Goal: Task Accomplishment & Management: Complete application form

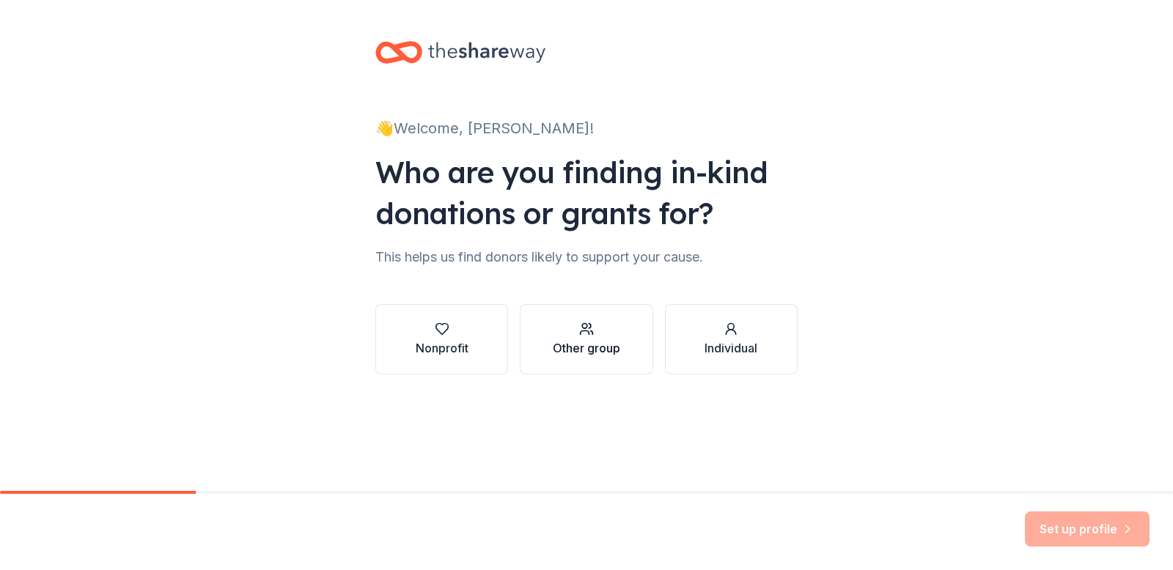
click at [575, 325] on div "button" at bounding box center [586, 329] width 67 height 15
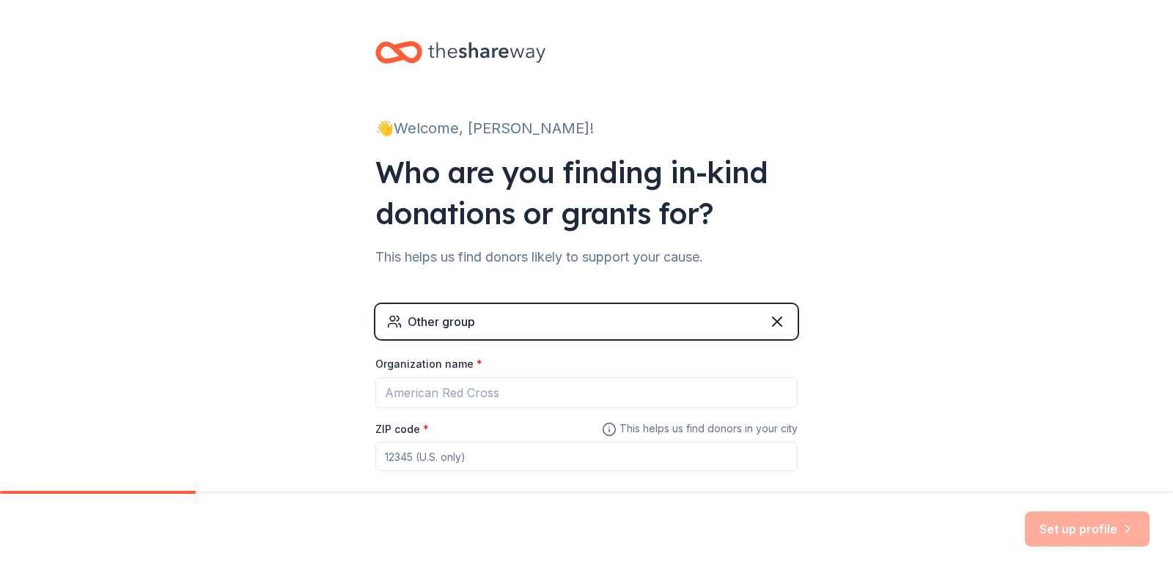
click at [581, 325] on div "Other group" at bounding box center [586, 321] width 422 height 35
click at [768, 323] on icon at bounding box center [777, 322] width 18 height 18
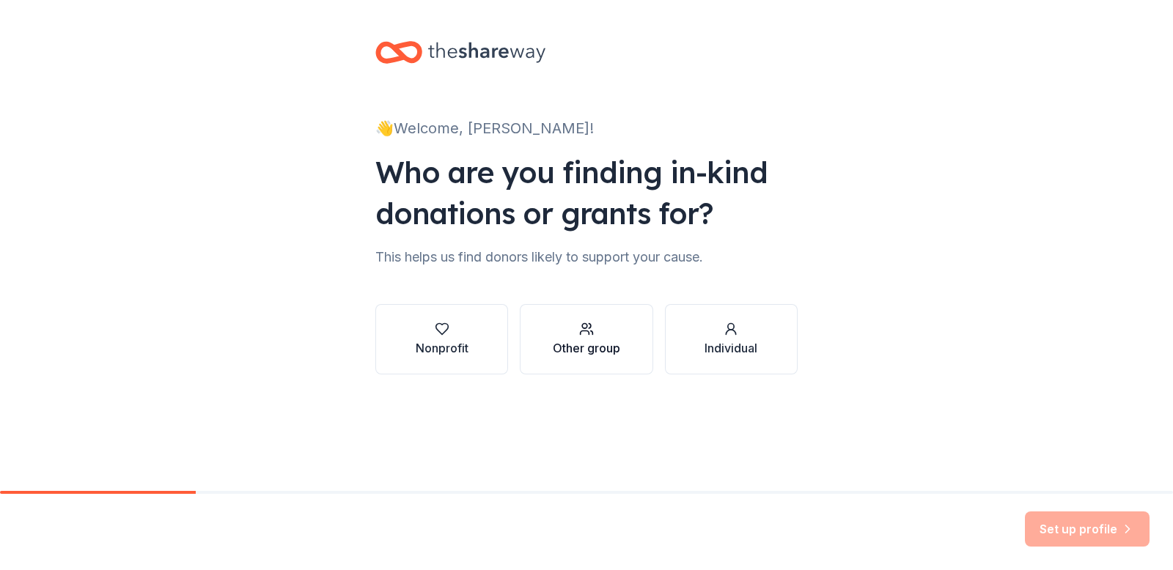
click at [617, 348] on div "Other group" at bounding box center [586, 348] width 67 height 18
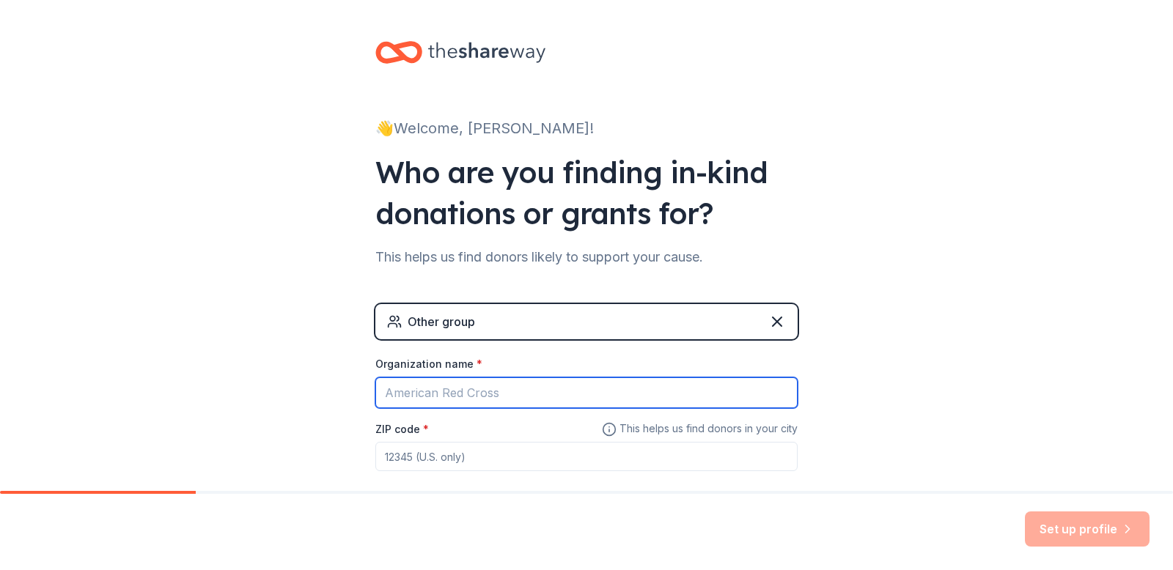
click at [614, 391] on input "Organization name *" at bounding box center [586, 392] width 422 height 31
type input "[PERSON_NAME] Consulting LLC"
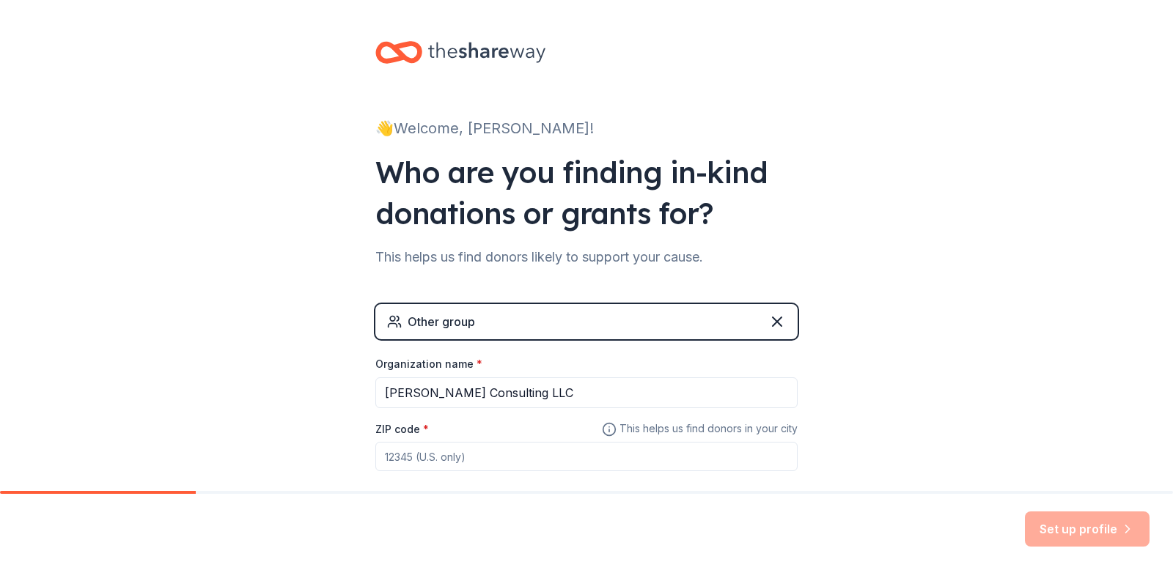
click at [749, 449] on input "ZIP code *" at bounding box center [586, 456] width 422 height 29
type input "76164"
click at [1097, 528] on button "Set up profile" at bounding box center [1087, 529] width 125 height 35
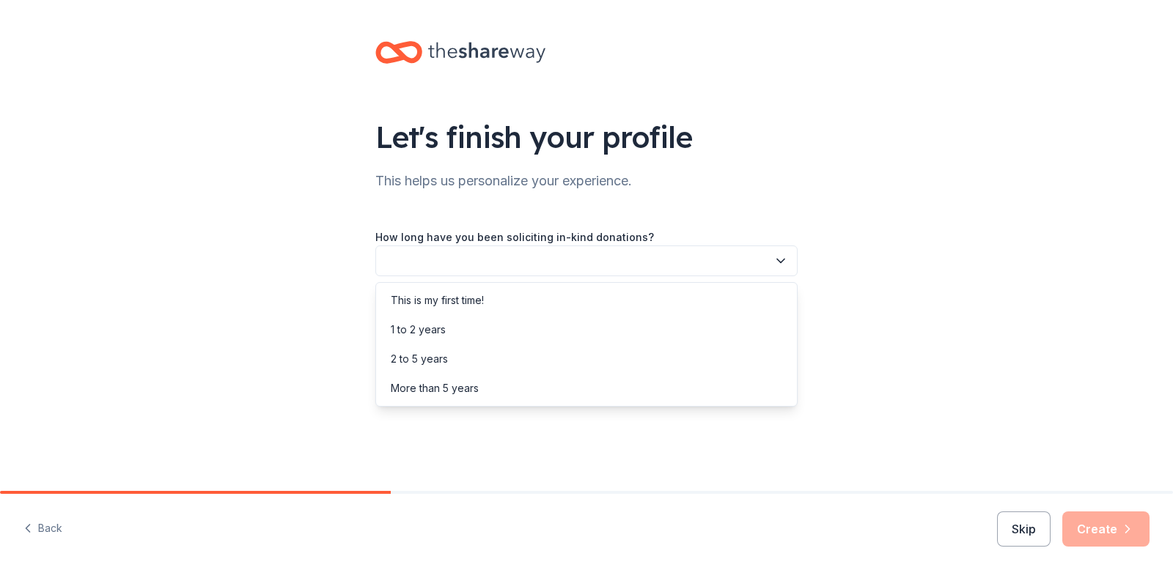
click at [775, 259] on icon "button" at bounding box center [780, 261] width 15 height 15
click at [718, 295] on div "This is my first time!" at bounding box center [586, 300] width 415 height 29
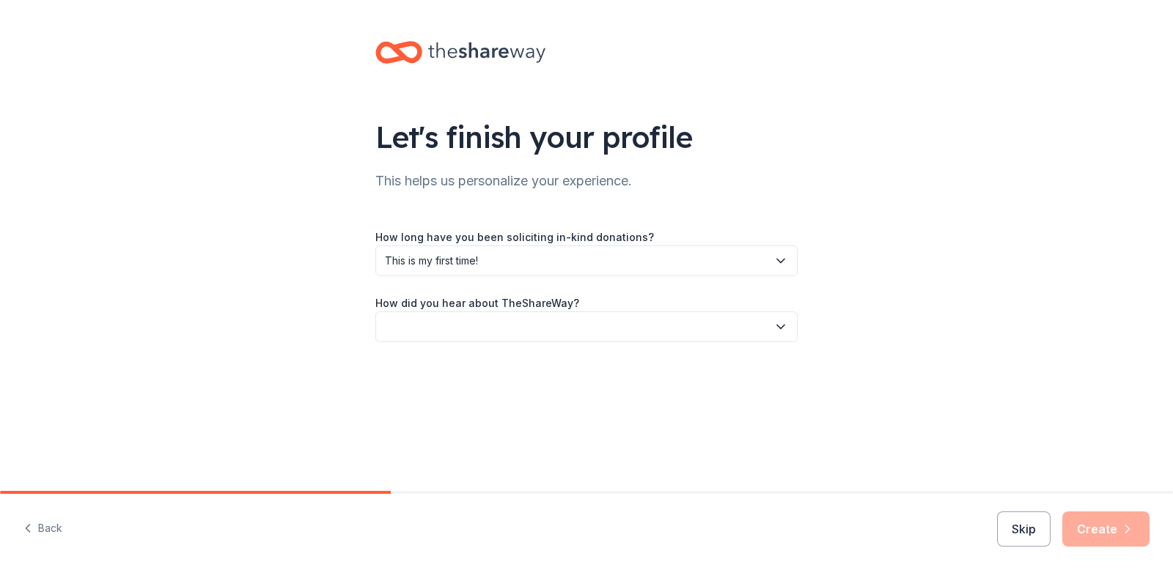
click at [729, 328] on button "button" at bounding box center [586, 327] width 422 height 31
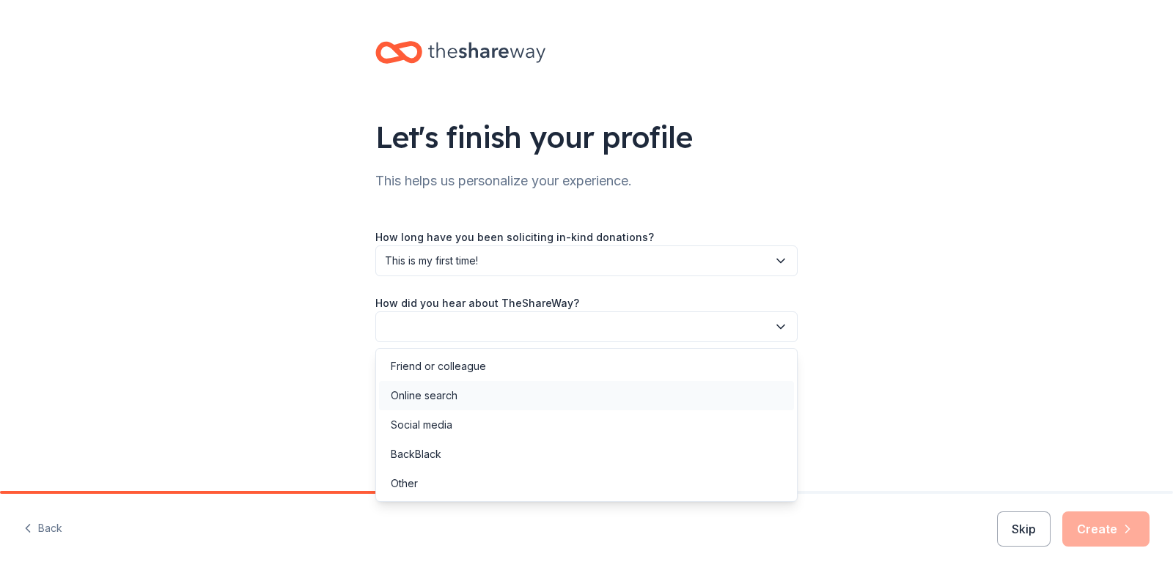
click at [636, 388] on div "Online search" at bounding box center [586, 395] width 415 height 29
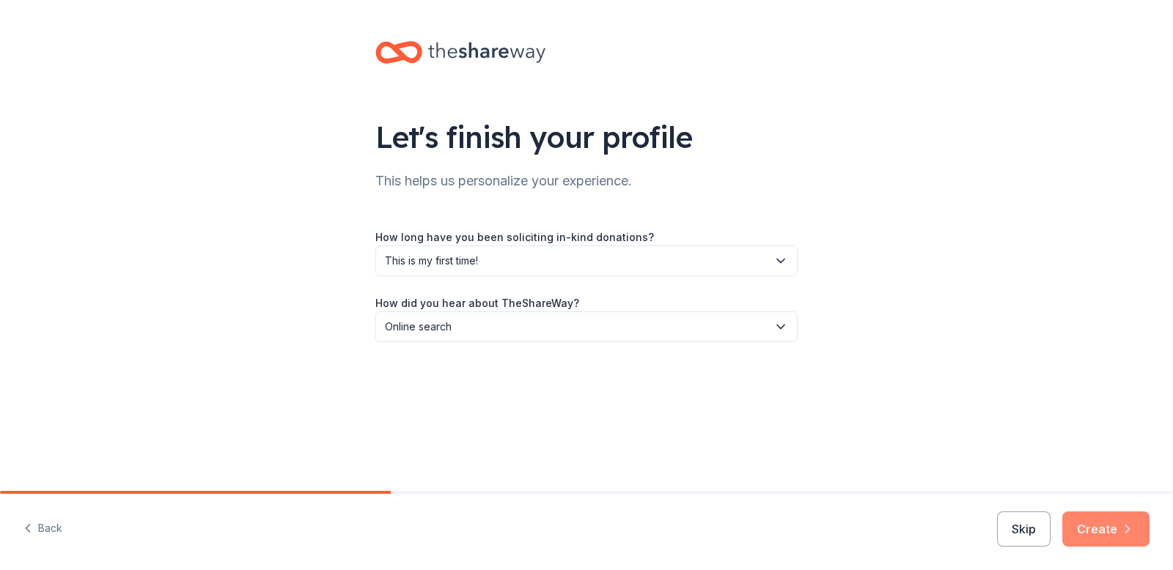
click at [1111, 533] on button "Create" at bounding box center [1105, 529] width 87 height 35
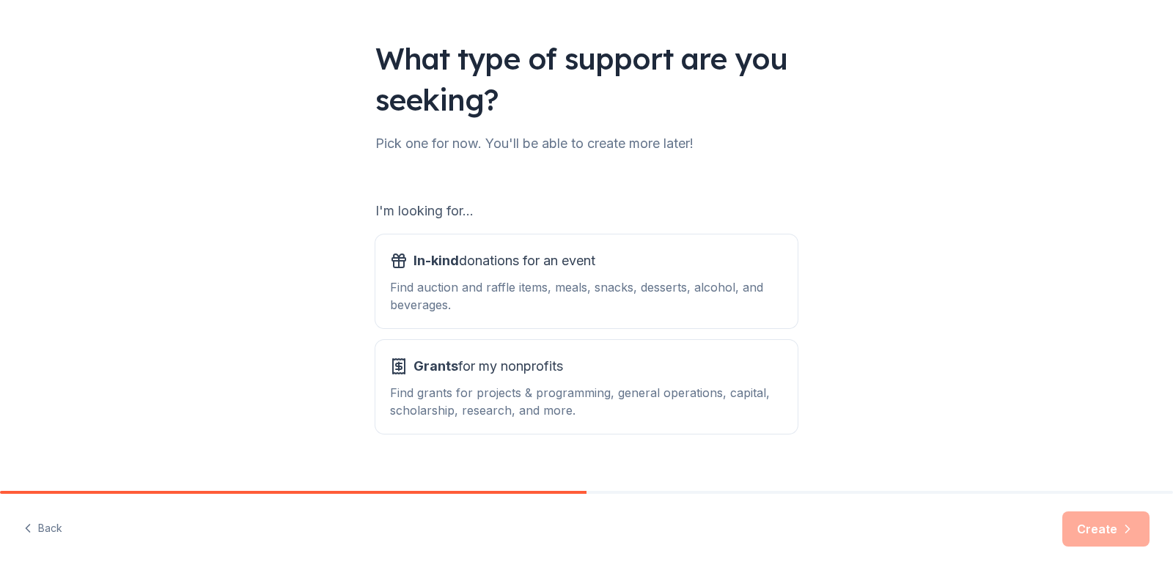
scroll to position [92, 0]
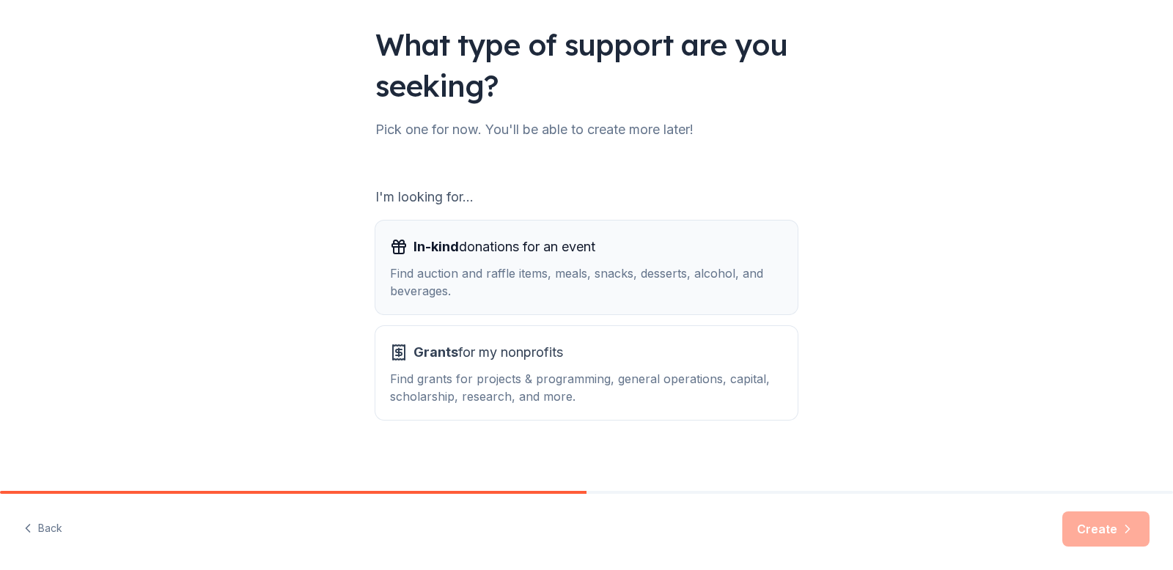
click at [745, 302] on button "In-kind donations for an event Find auction and raffle items, meals, snacks, de…" at bounding box center [586, 268] width 422 height 94
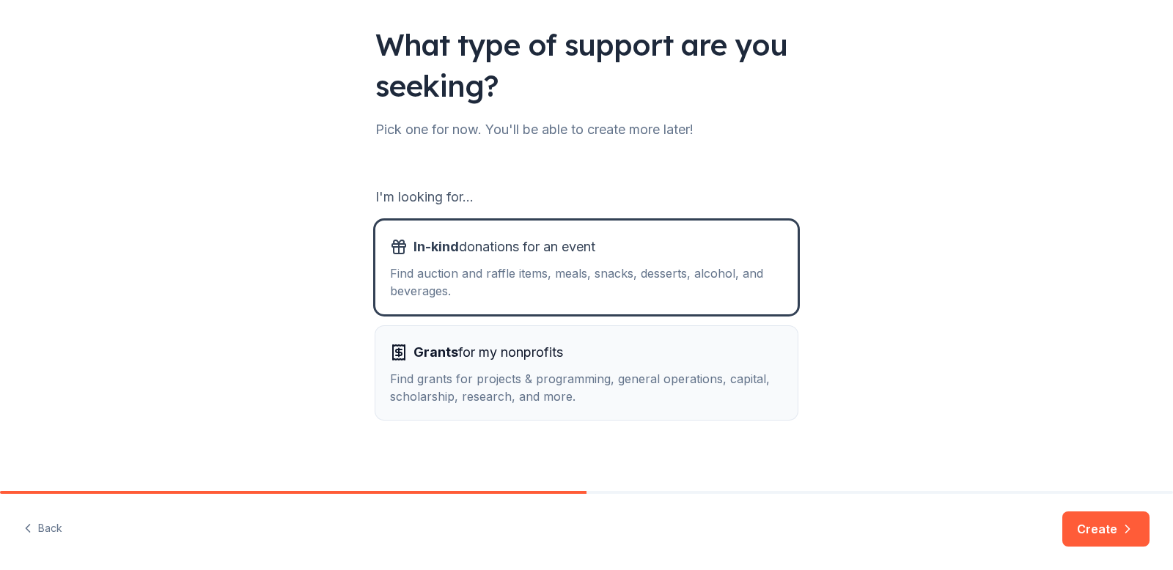
click at [738, 372] on div "Find grants for projects & programming, general operations, capital, scholarshi…" at bounding box center [586, 387] width 393 height 35
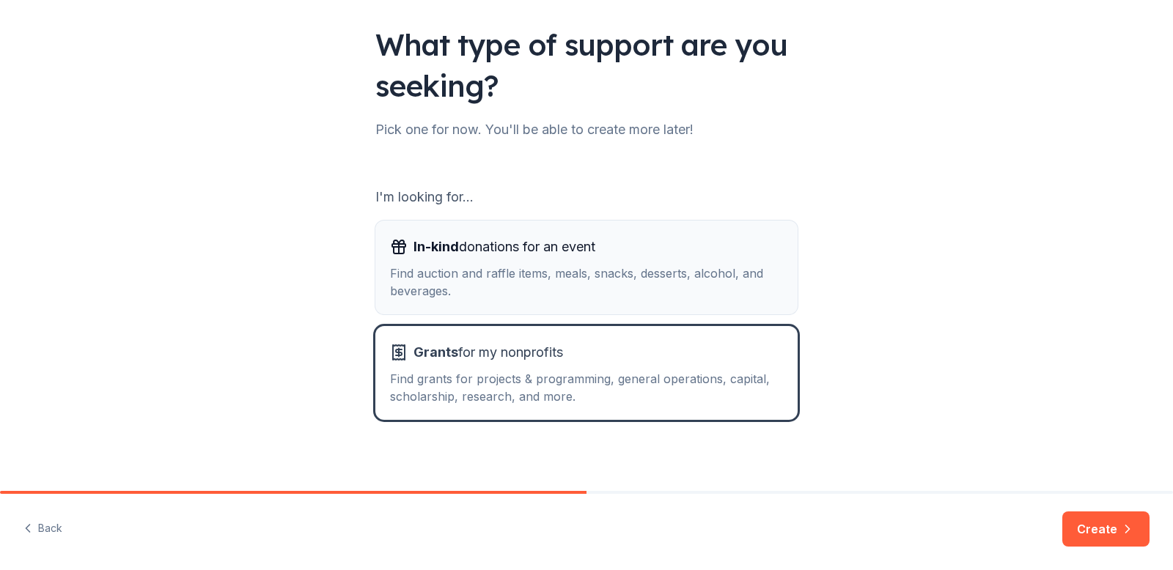
click at [748, 298] on div "Find auction and raffle items, meals, snacks, desserts, alcohol, and beverages." at bounding box center [586, 282] width 393 height 35
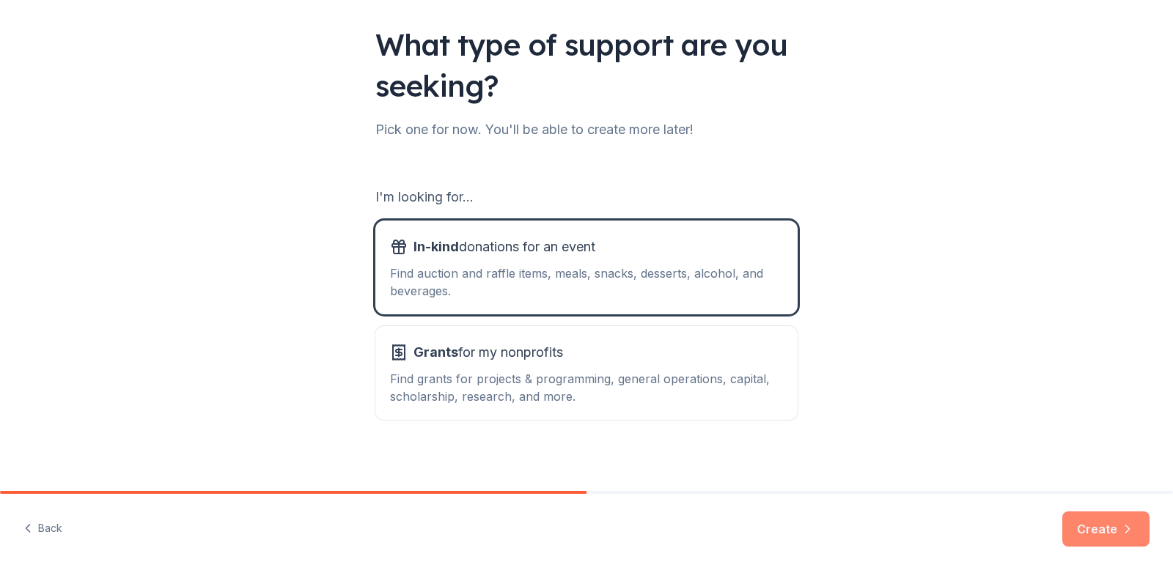
click at [1131, 531] on icon "button" at bounding box center [1127, 529] width 15 height 15
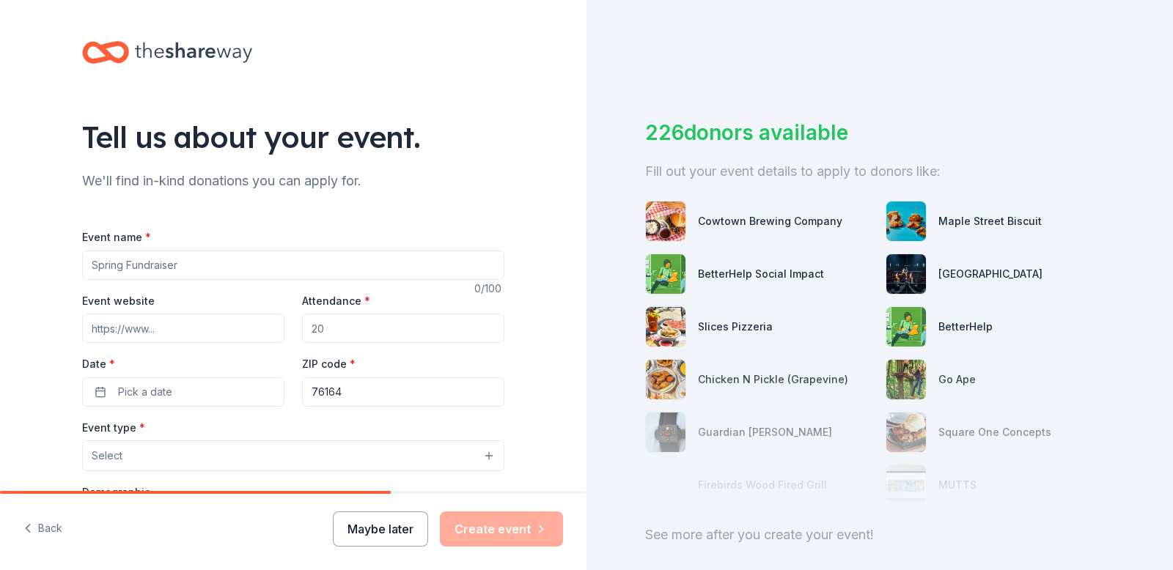
click at [391, 528] on button "Maybe later" at bounding box center [380, 529] width 95 height 35
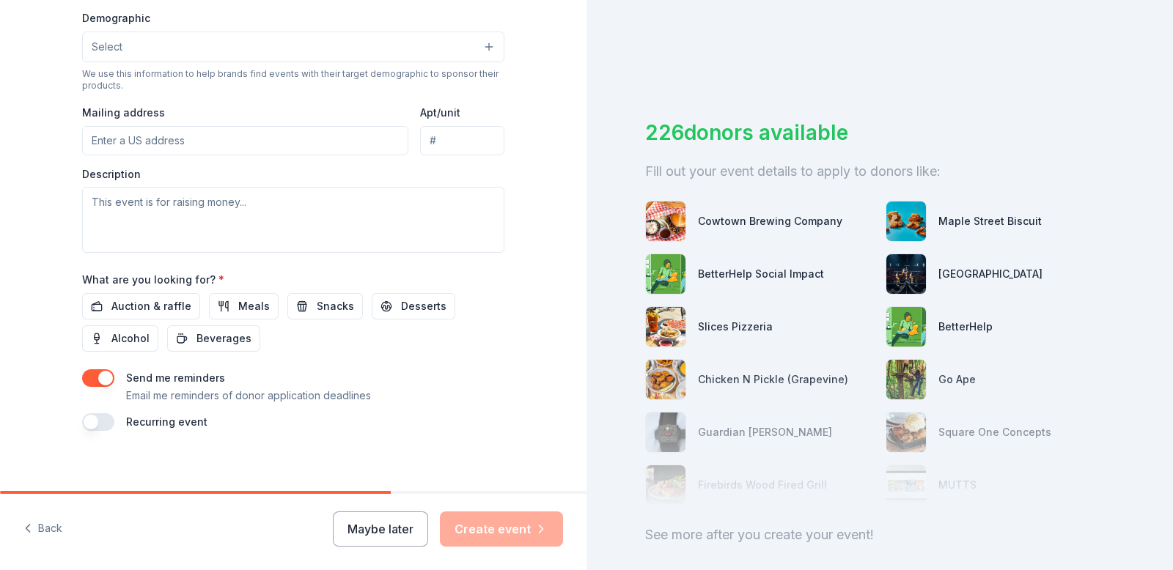
scroll to position [484, 0]
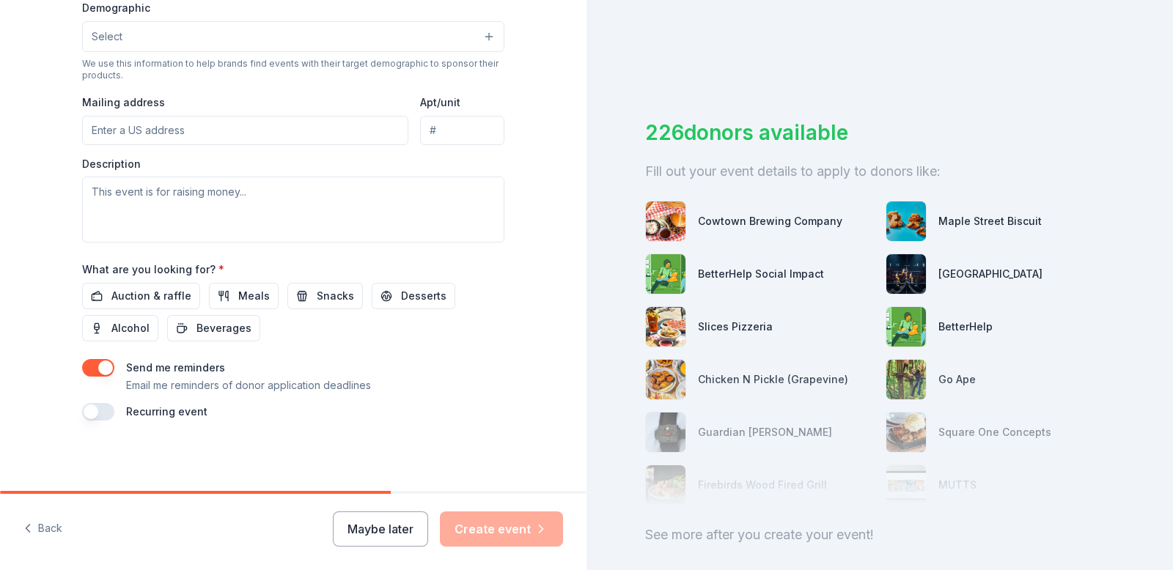
click at [98, 411] on button "button" at bounding box center [98, 412] width 32 height 18
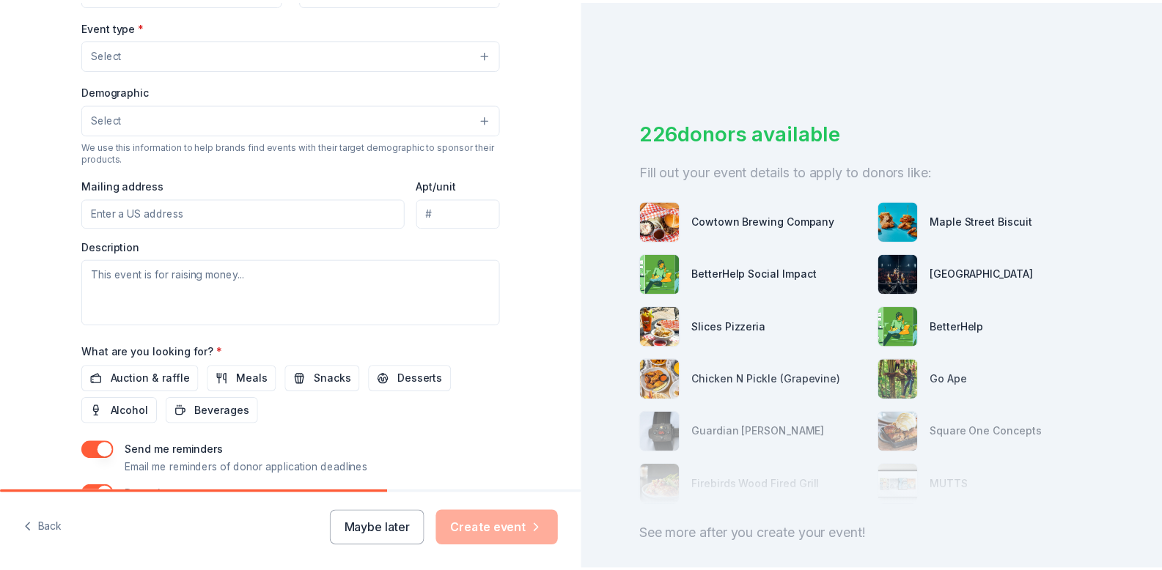
scroll to position [0, 0]
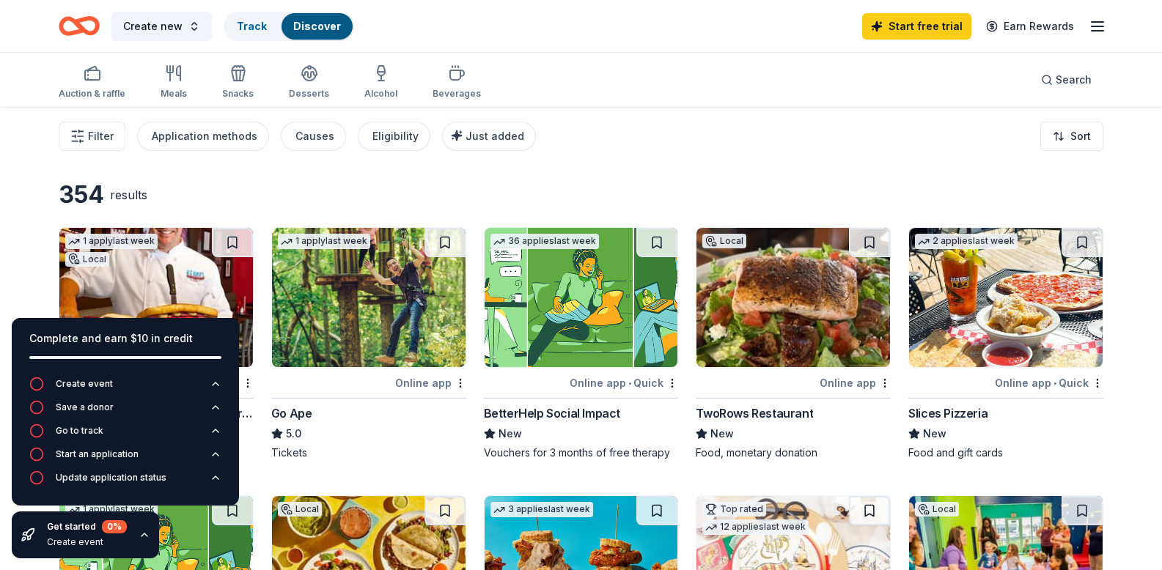
click at [143, 534] on icon "button" at bounding box center [145, 535] width 12 height 12
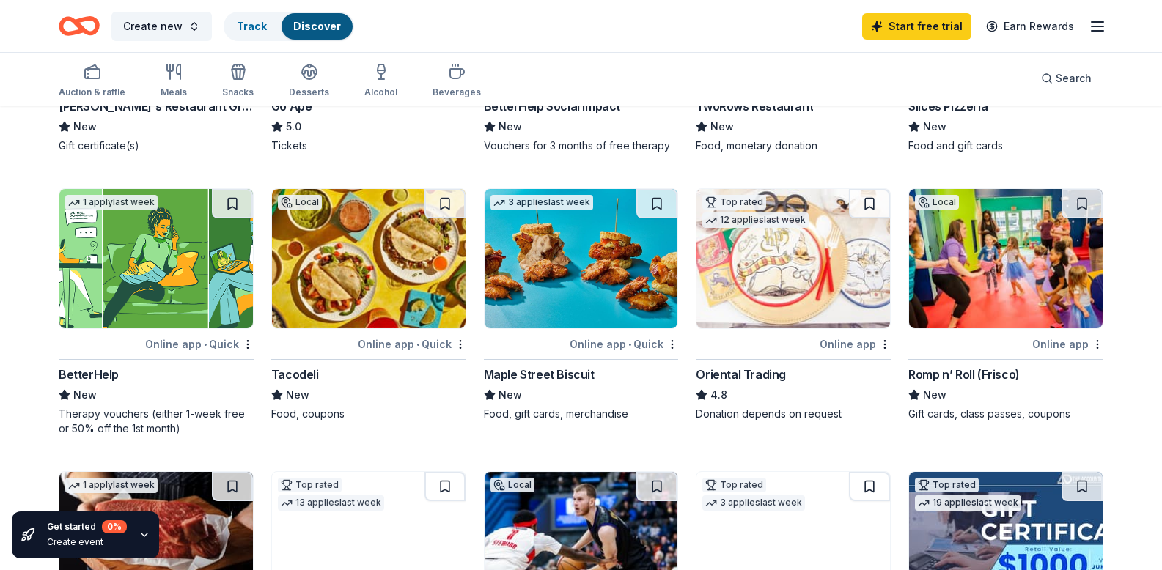
scroll to position [405, 0]
